Goal: Obtain resource: Download file/media

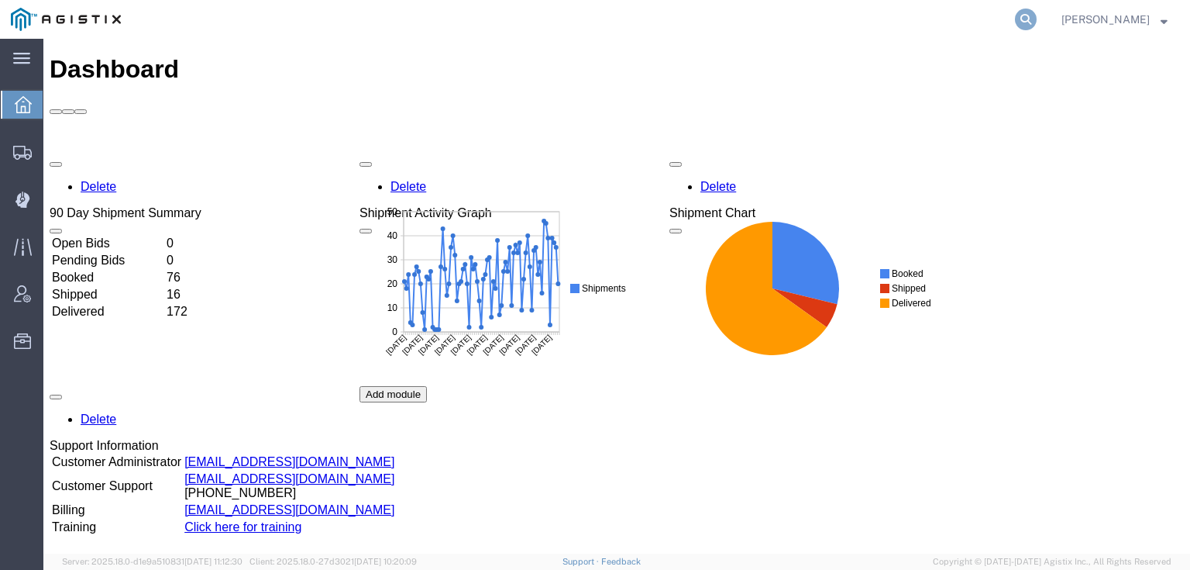
click at [1037, 17] on icon at bounding box center [1026, 20] width 22 height 22
paste input "56527946"
type input "56527946"
click at [1037, 23] on icon at bounding box center [1026, 20] width 22 height 22
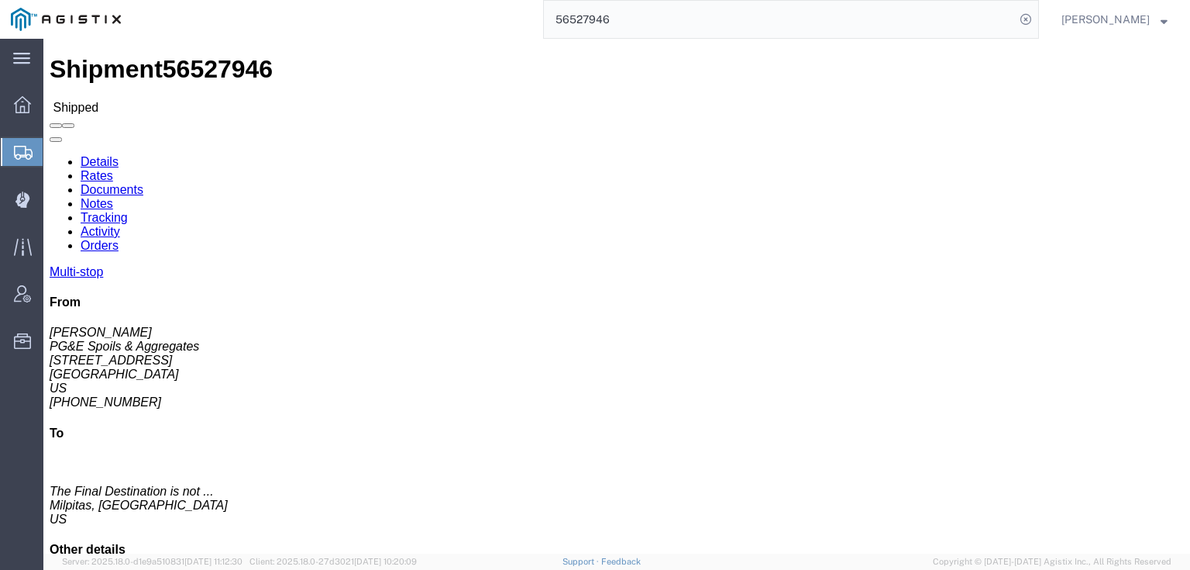
click link "Documents"
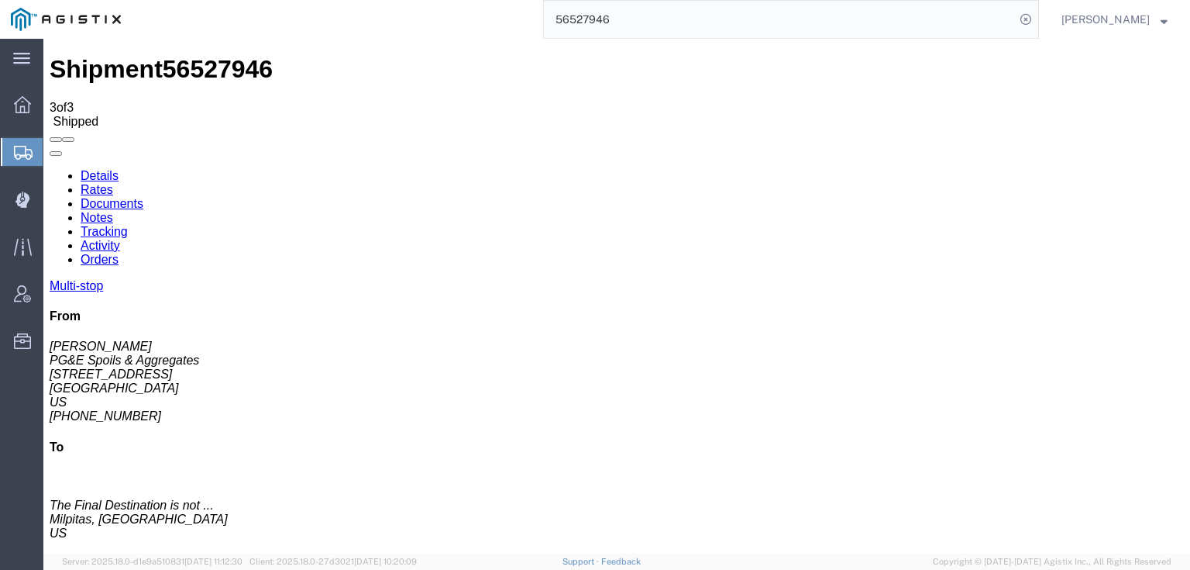
checkbox input "true"
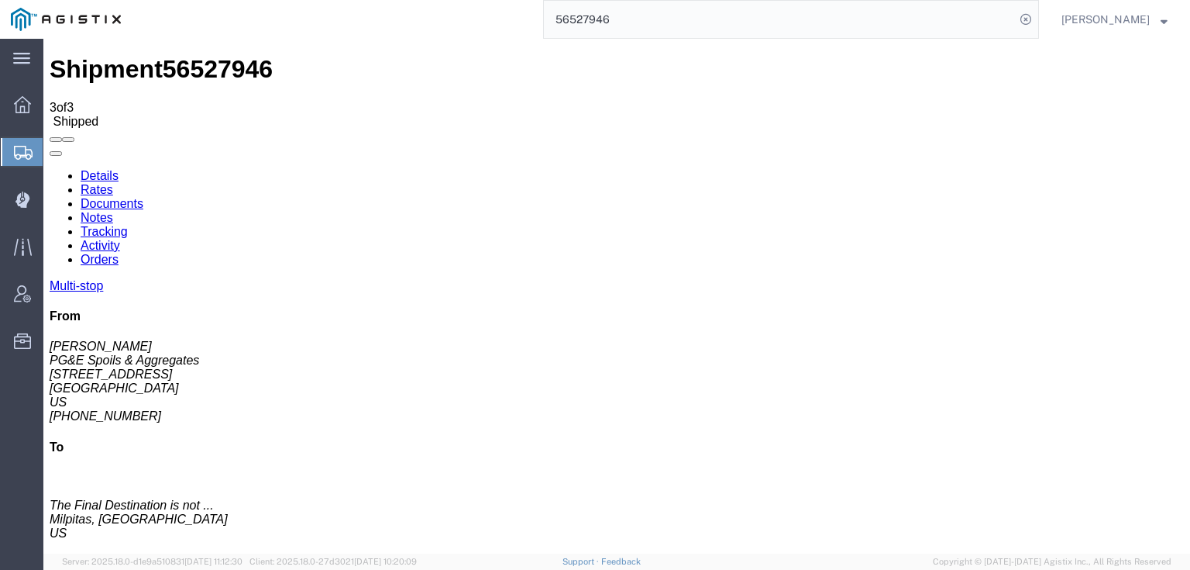
checkbox input "true"
